Goal: Entertainment & Leisure: Consume media (video, audio)

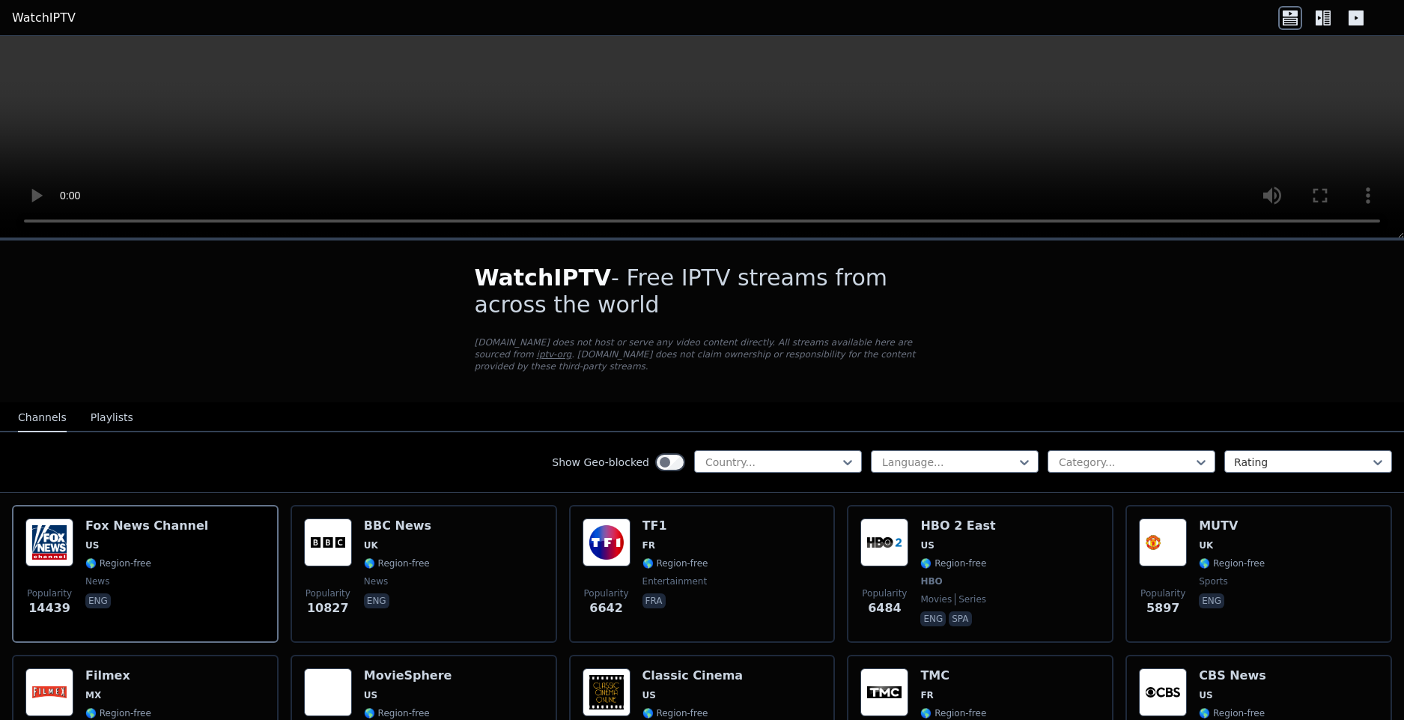
click at [1355, 18] on icon at bounding box center [1356, 18] width 24 height 24
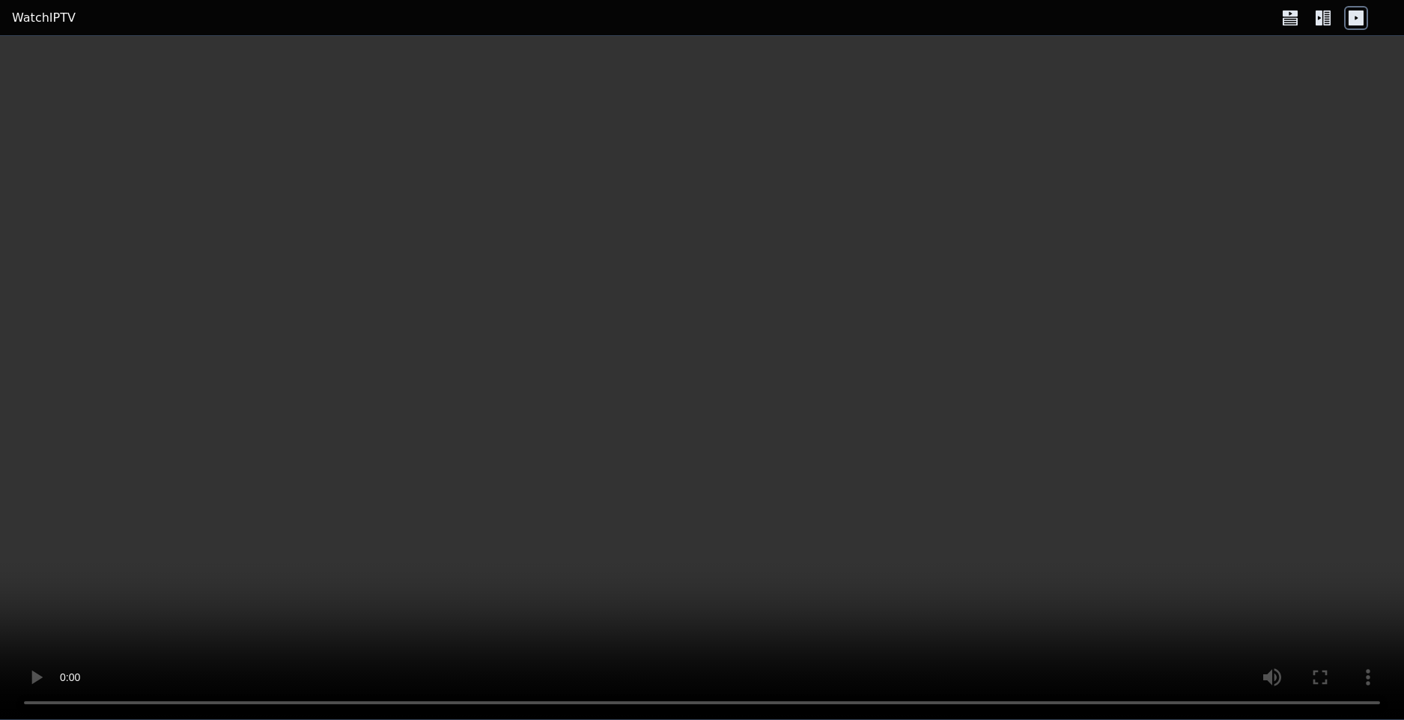
click at [1323, 19] on icon at bounding box center [1323, 18] width 24 height 24
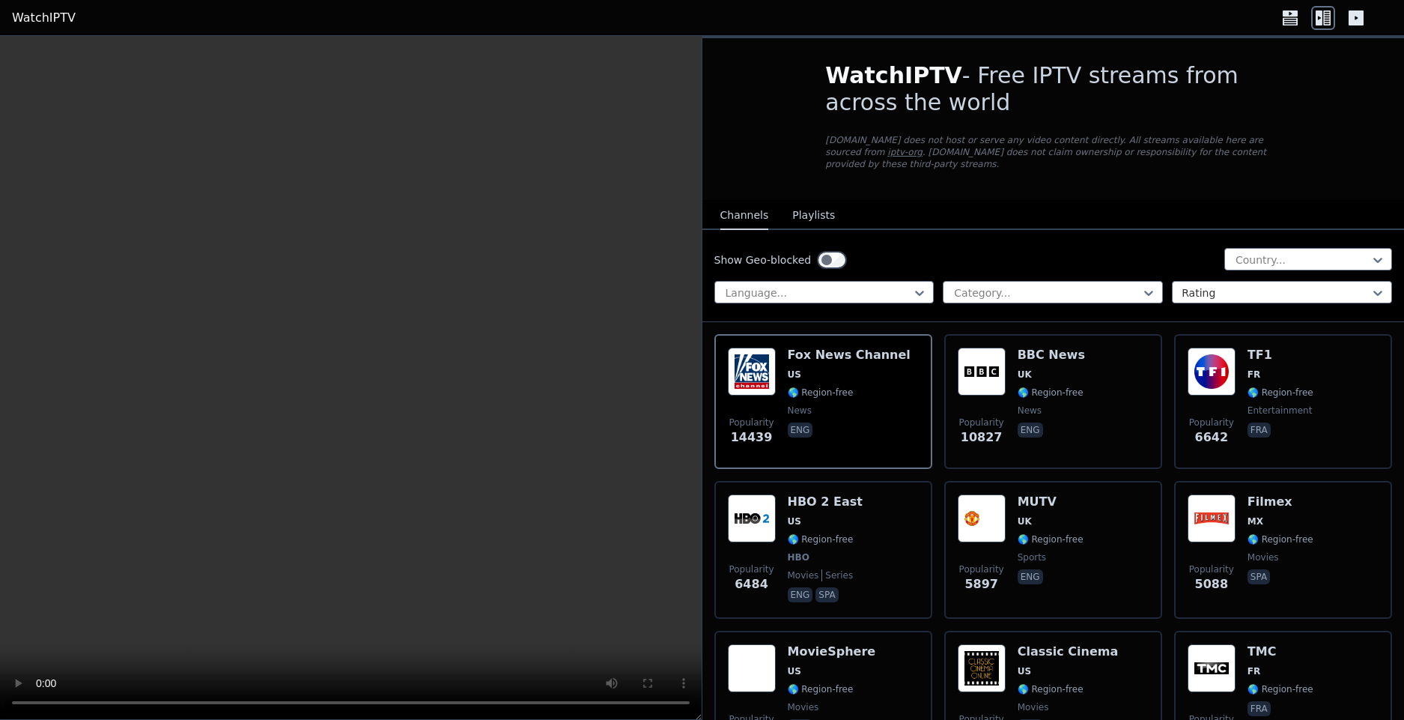
click at [1292, 18] on icon at bounding box center [1290, 20] width 15 height 7
